Goal: Information Seeking & Learning: Learn about a topic

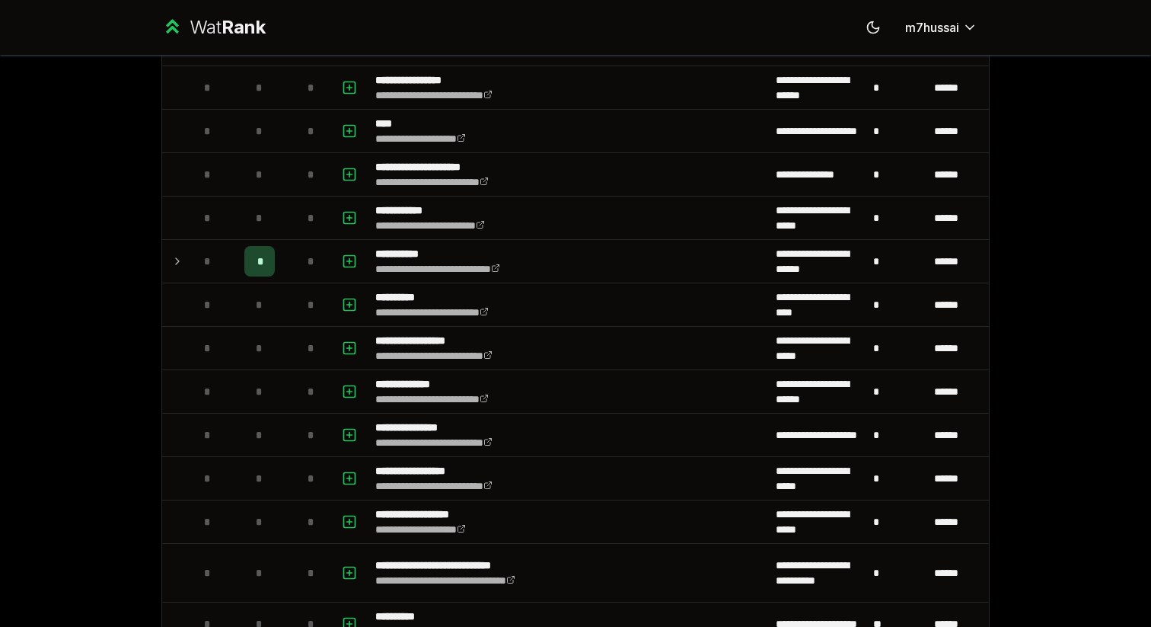
scroll to position [1212, 0]
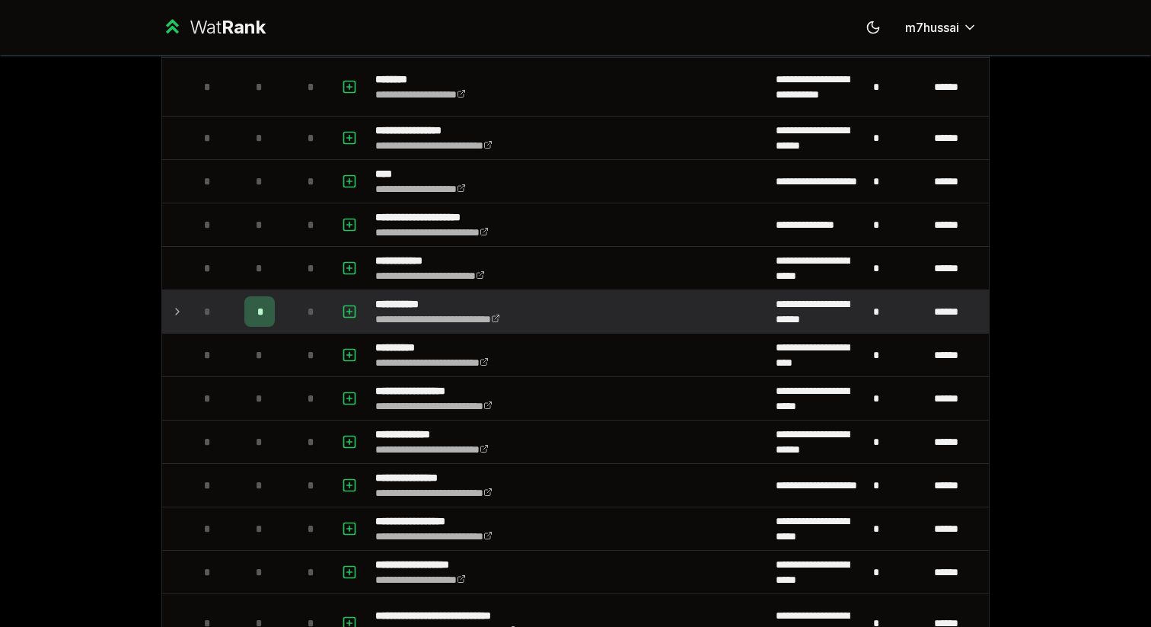
click at [258, 313] on span "*" at bounding box center [259, 311] width 5 height 15
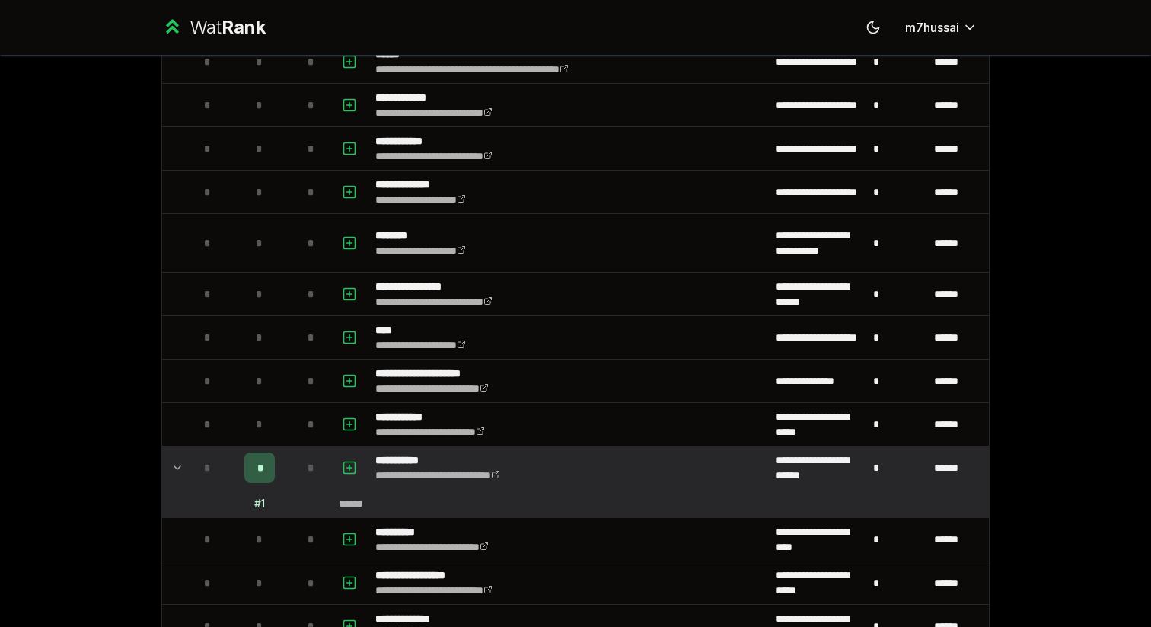
scroll to position [1076, 0]
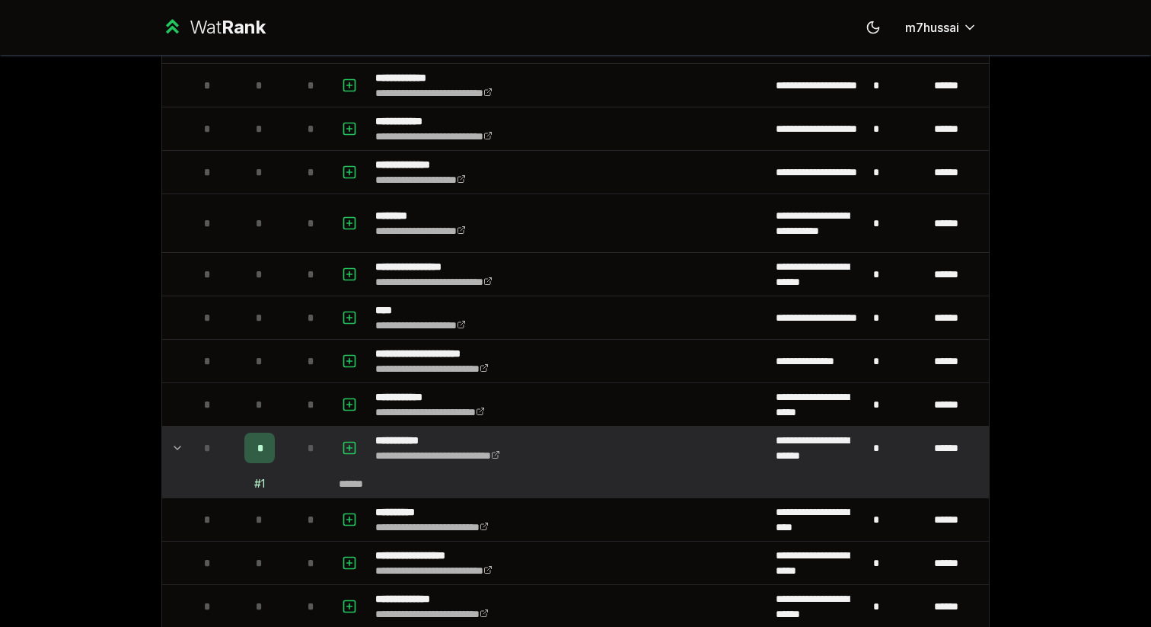
click at [257, 493] on td "# 1" at bounding box center [259, 483] width 61 height 27
click at [261, 479] on div "# 1" at bounding box center [259, 483] width 11 height 15
click at [261, 466] on td "*" at bounding box center [259, 447] width 61 height 43
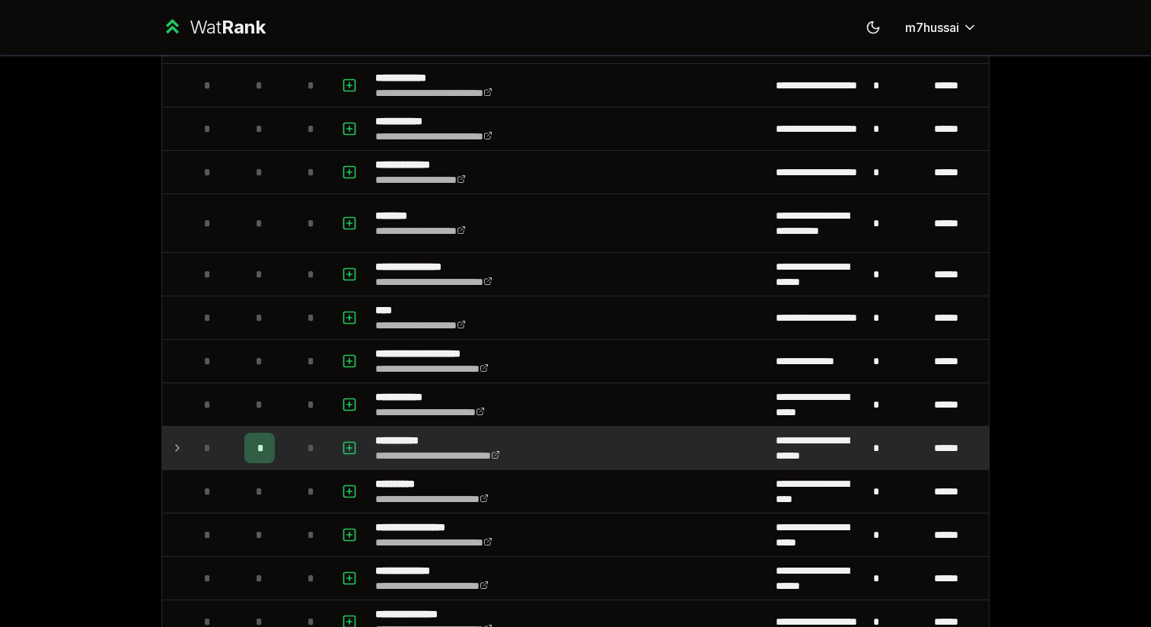
click at [261, 461] on div "*" at bounding box center [259, 448] width 30 height 30
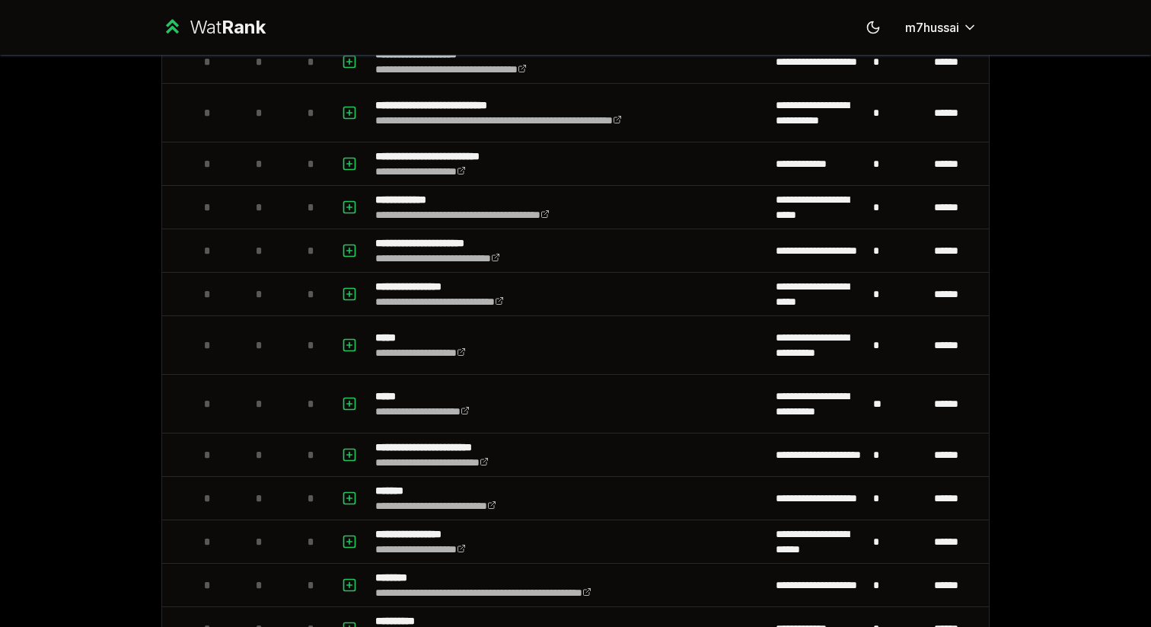
scroll to position [765, 0]
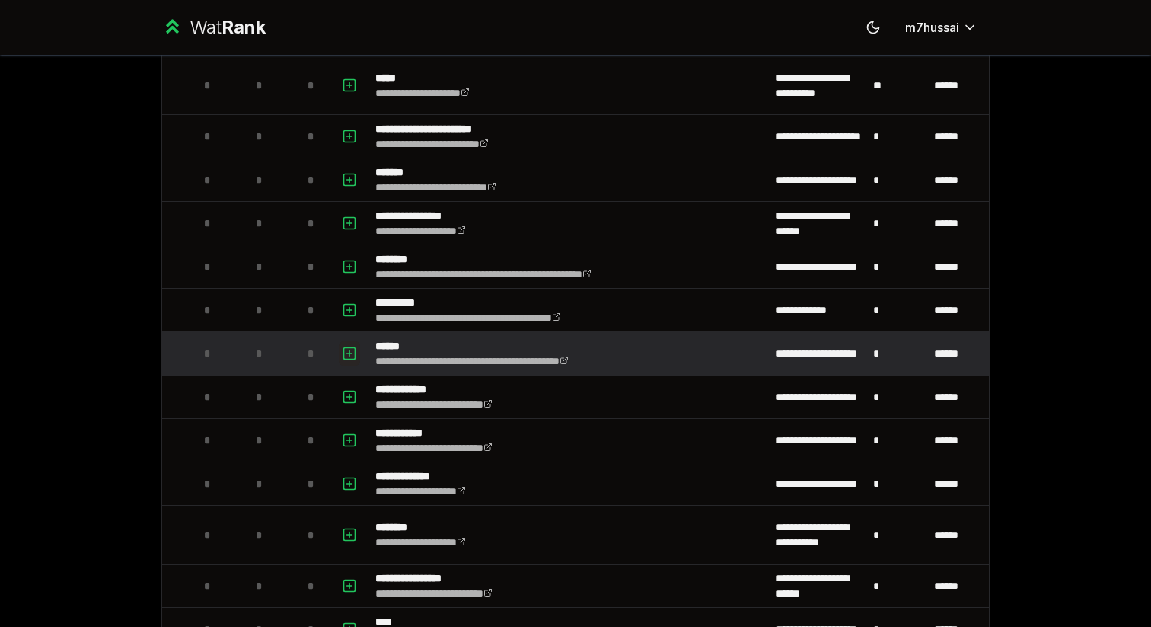
click at [346, 353] on icon "button" at bounding box center [349, 353] width 15 height 18
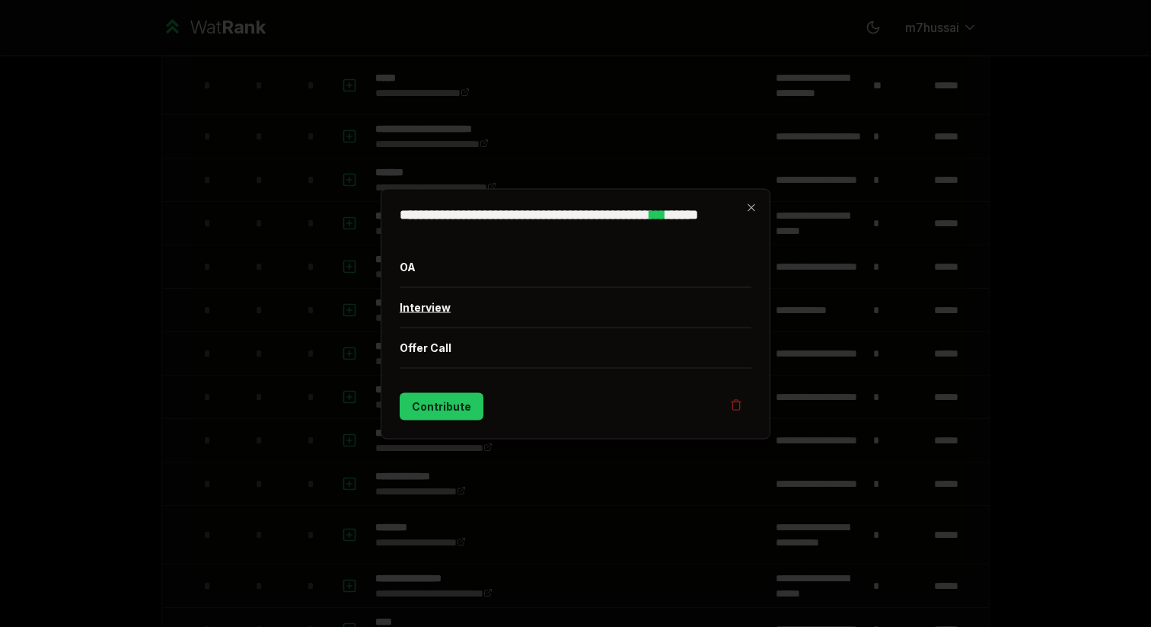
click at [464, 308] on button "Interview" at bounding box center [576, 307] width 352 height 40
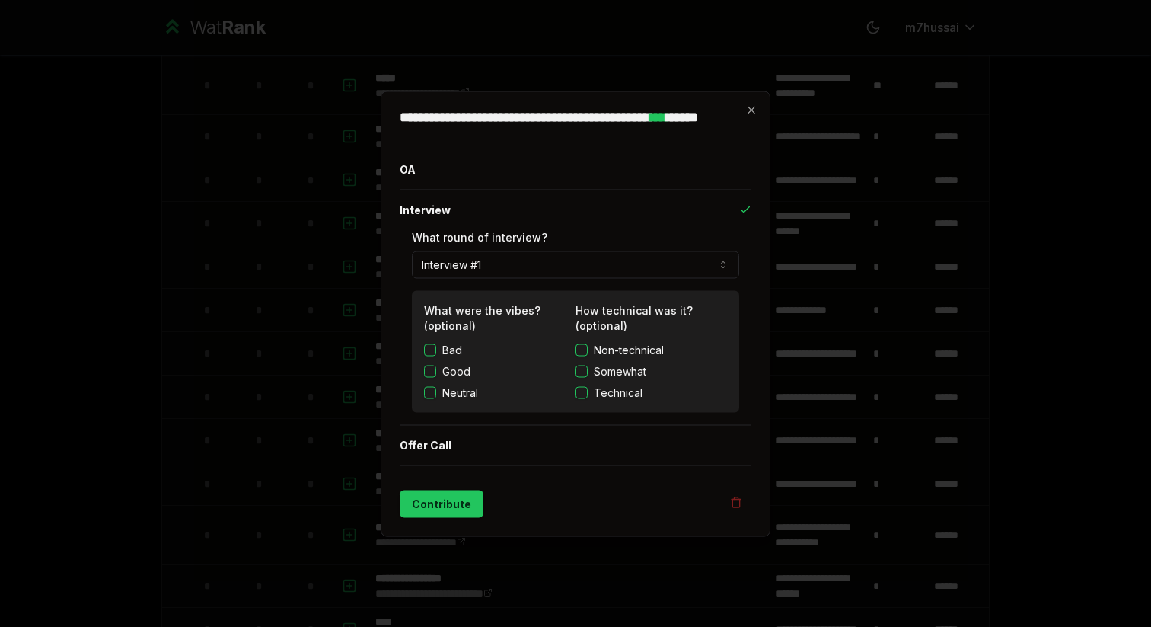
click at [463, 266] on button "Interview #1" at bounding box center [575, 264] width 327 height 27
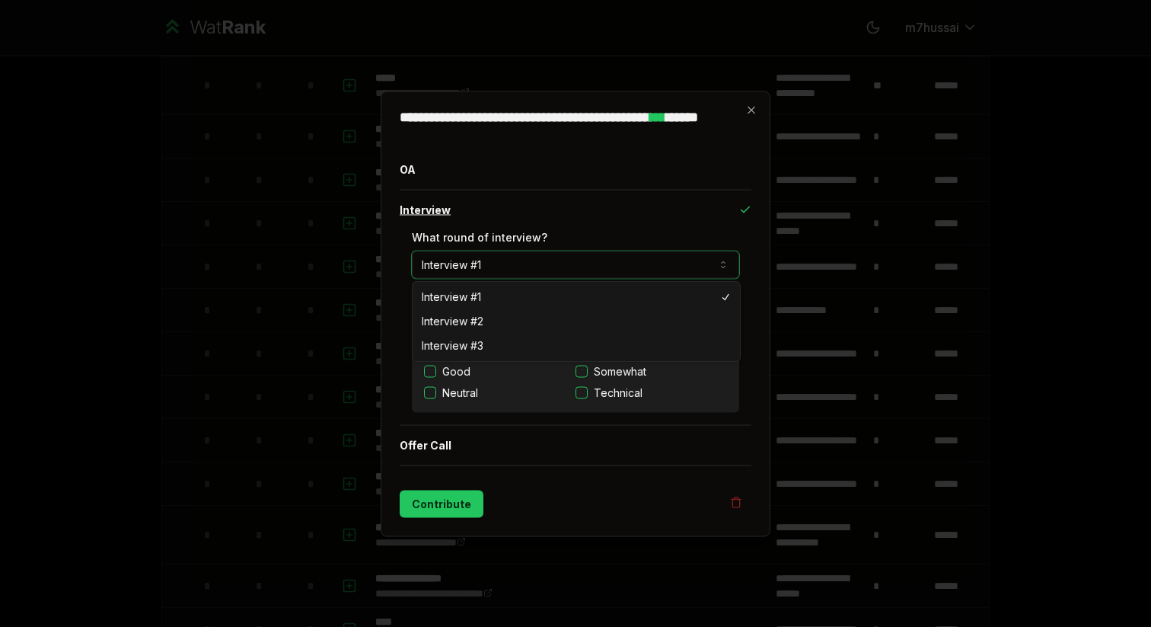
click at [548, 220] on button "Interview" at bounding box center [576, 210] width 352 height 40
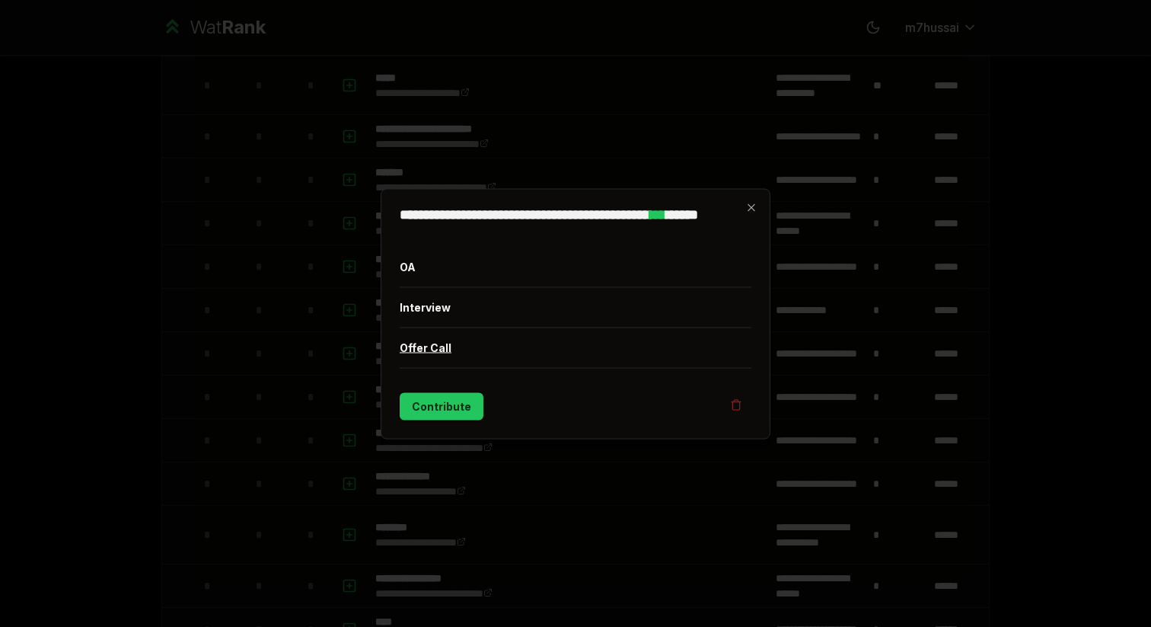
click at [554, 337] on button "Offer Call" at bounding box center [576, 347] width 352 height 40
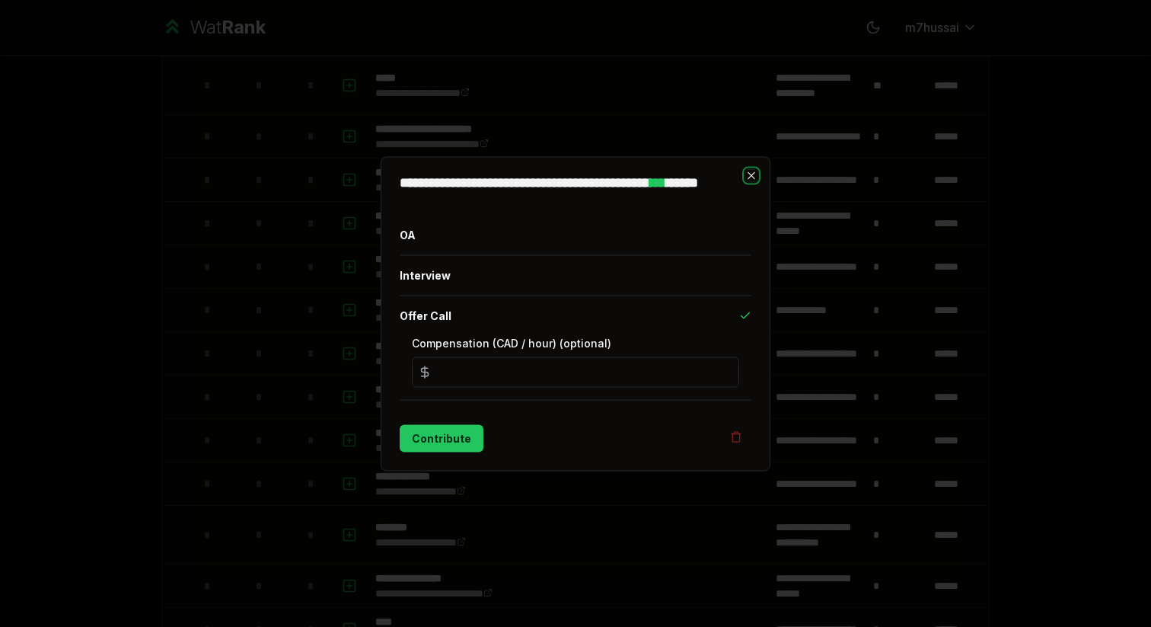
click at [755, 177] on icon "button" at bounding box center [752, 175] width 12 height 12
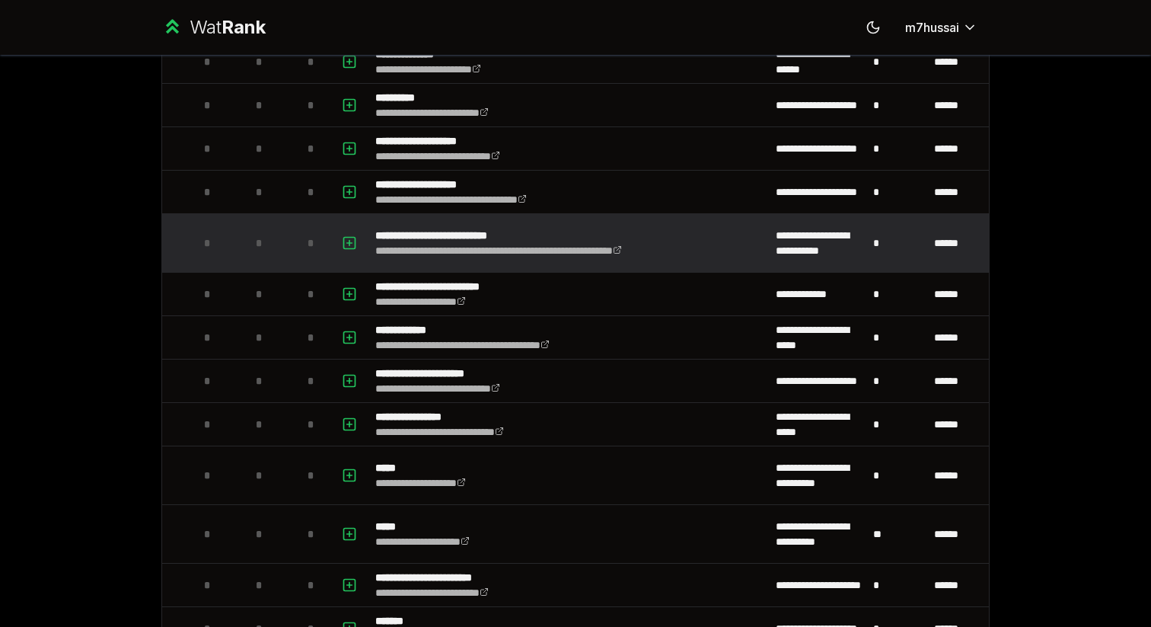
scroll to position [0, 0]
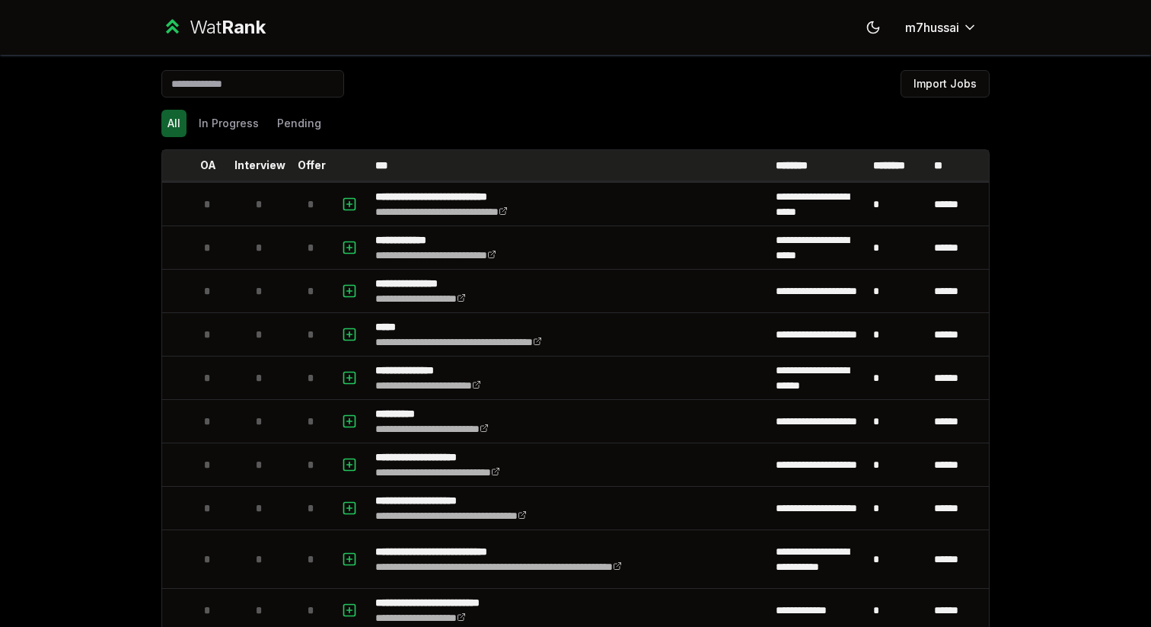
click at [906, 163] on p "********" at bounding box center [898, 165] width 50 height 15
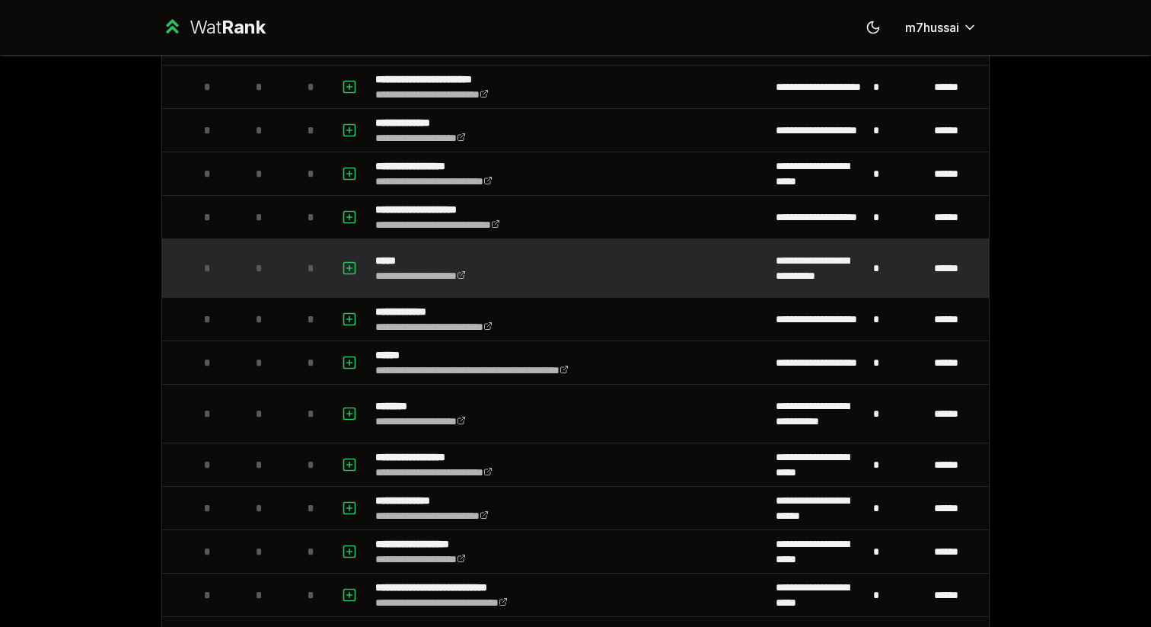
scroll to position [343, 0]
